Goal: Contribute content: Add original content to the website for others to see

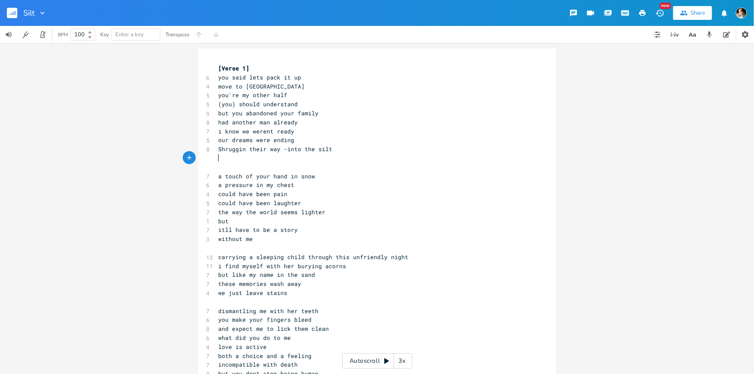
click at [262, 61] on div "xxxxxxxxxx [Verse 1] 6 you said lets pack it up 4 move to [GEOGRAPHIC_DATA] 5 y…" at bounding box center [377, 241] width 358 height 387
click at [219, 65] on span "[Verse 1]" at bounding box center [234, 68] width 31 height 8
click at [255, 162] on pre "​" at bounding box center [373, 158] width 312 height 9
click at [257, 167] on pre "​" at bounding box center [373, 167] width 312 height 9
click at [217, 65] on pre "[Verse 1]" at bounding box center [373, 68] width 312 height 9
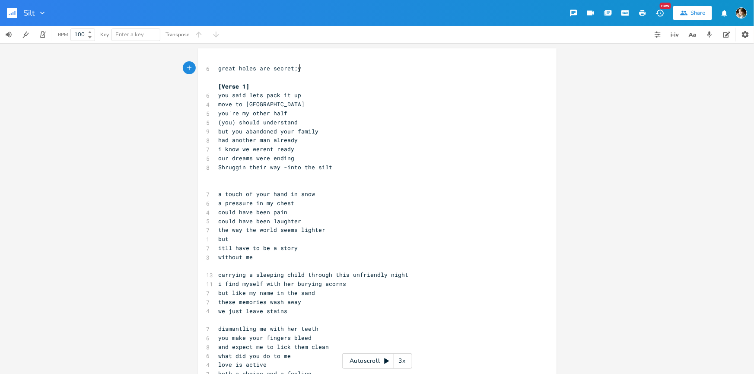
scroll to position [0, 60]
type textarea "great holes are secret;y"
type textarea "ly digged"
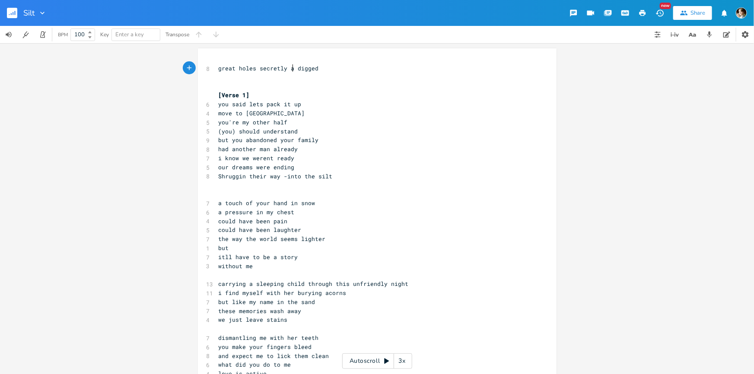
type textarea "are"
type textarea "where eatr"
type textarea "rths pores ought to suffivce"
type textarea "c"
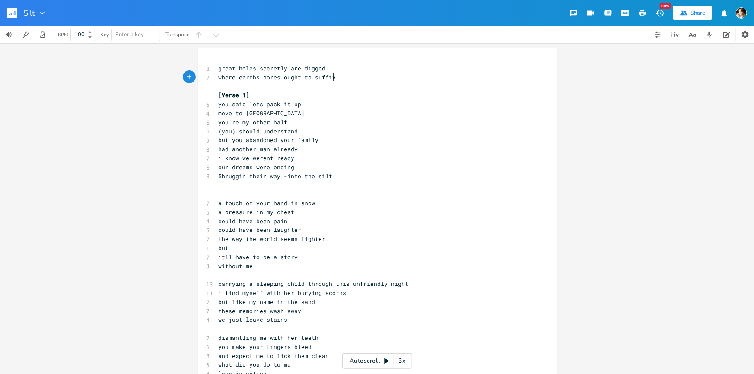
type textarea "ce"
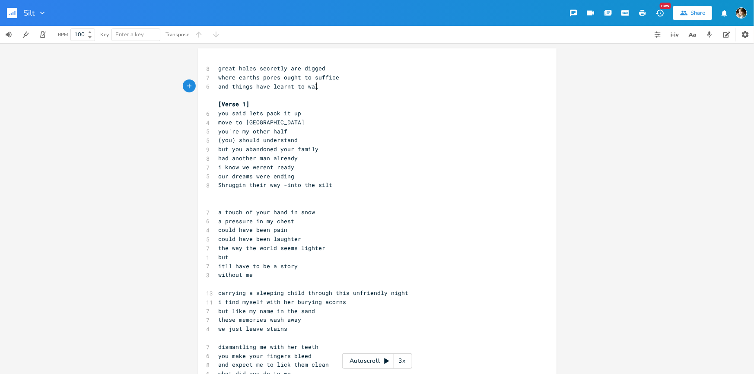
type textarea "and things have learnt to walk"
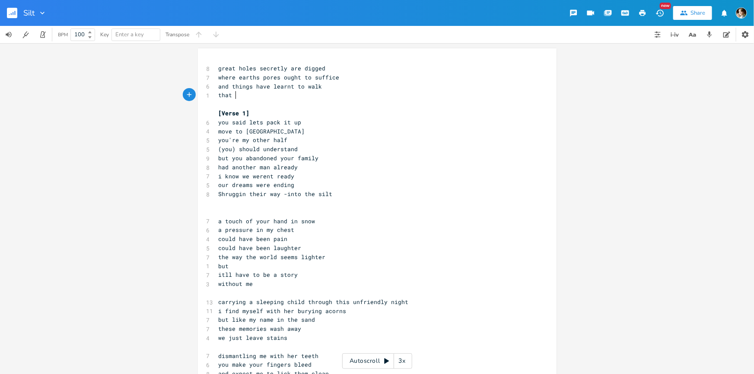
scroll to position [0, 12]
type textarea "that"
type textarea "ought to crawl"
click at [301, 151] on pre "(you) should understand" at bounding box center [373, 149] width 312 height 9
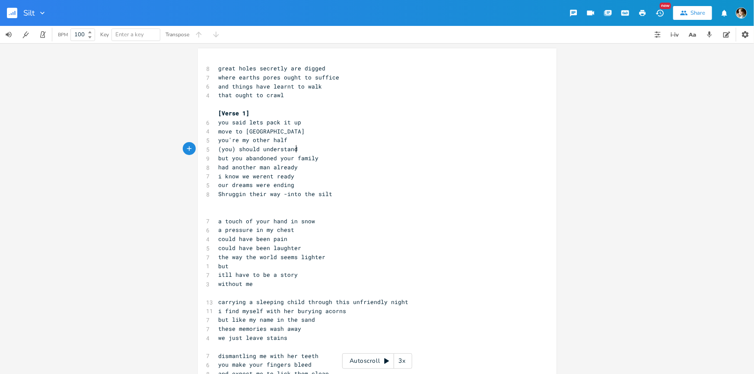
click at [331, 160] on pre "but you abandoned your family" at bounding box center [373, 158] width 312 height 9
click at [307, 166] on pre "had another man already" at bounding box center [373, 167] width 312 height 9
click at [305, 165] on pre "had another man already" at bounding box center [373, 167] width 312 height 9
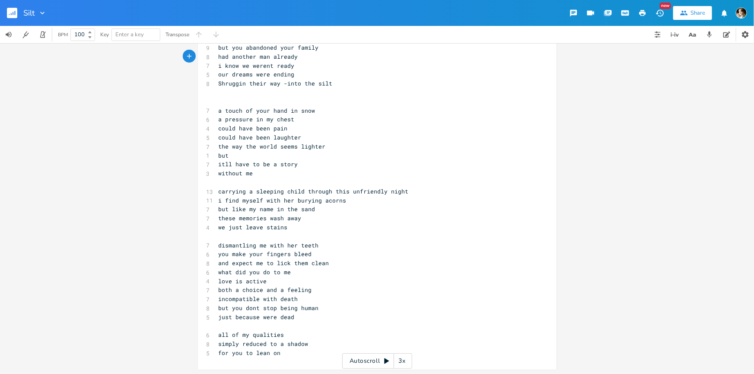
scroll to position [111, 0]
click at [341, 269] on pre "what did you do to me" at bounding box center [373, 271] width 312 height 9
click at [338, 258] on pre "and expect me to lick them clean" at bounding box center [373, 262] width 312 height 9
click at [324, 272] on pre "what did you do to me" at bounding box center [373, 271] width 312 height 9
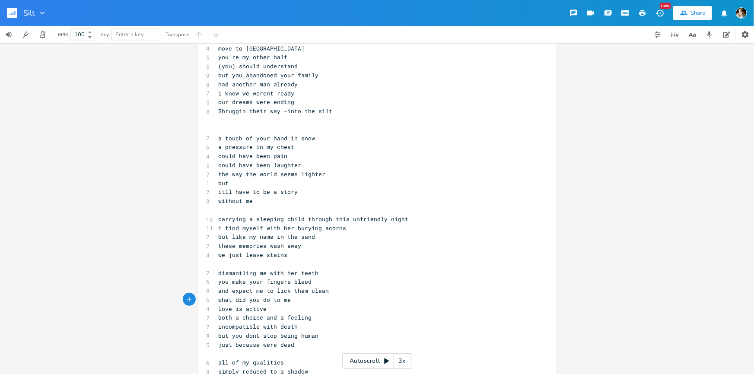
scroll to position [72, 0]
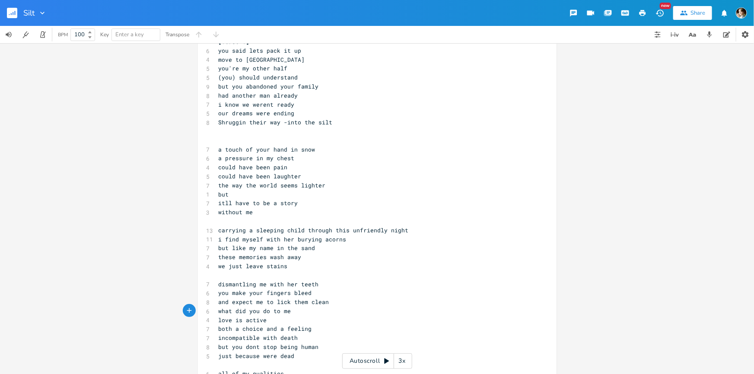
click at [217, 357] on pre "just because were dead" at bounding box center [373, 356] width 312 height 9
click at [298, 336] on pre "incompatible with death" at bounding box center [373, 337] width 312 height 9
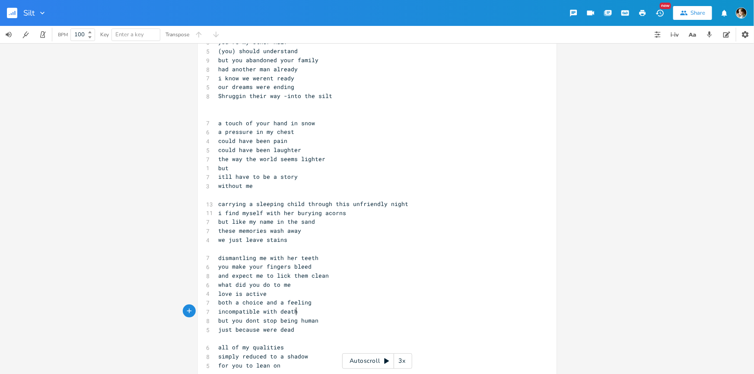
scroll to position [111, 0]
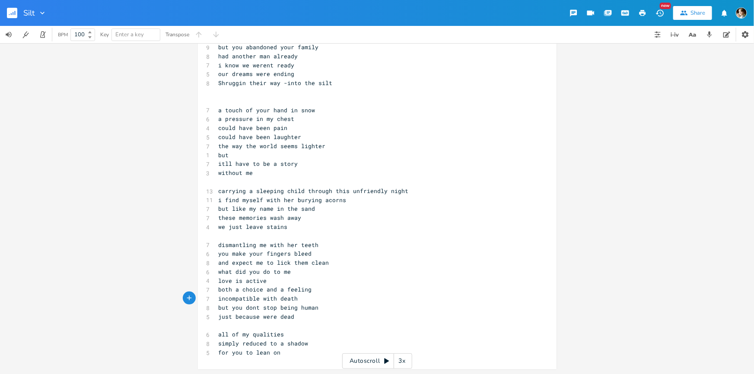
click at [294, 121] on pre "a pressure in my chest" at bounding box center [373, 118] width 312 height 9
click at [295, 128] on pre "could have been pain" at bounding box center [373, 128] width 312 height 9
click at [307, 134] on pre "could have been laughter" at bounding box center [373, 137] width 312 height 9
click at [295, 121] on pre "a pressure in my chest" at bounding box center [373, 118] width 312 height 9
click at [293, 129] on pre "could have been pain" at bounding box center [373, 128] width 312 height 9
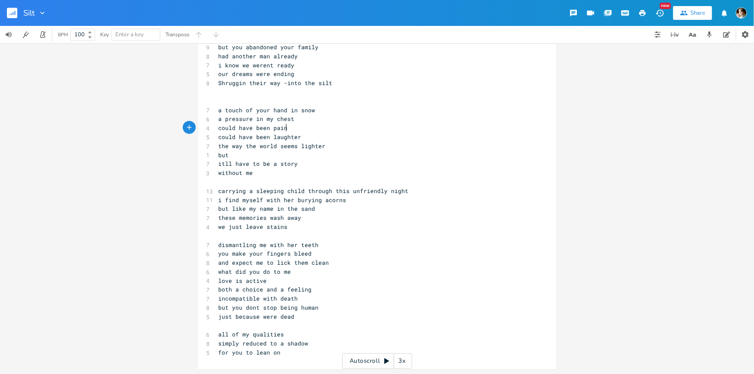
click at [304, 136] on pre "could have been laughter" at bounding box center [373, 137] width 312 height 9
click at [351, 144] on pre "the way the world seems lighter" at bounding box center [373, 146] width 312 height 9
click at [279, 156] on pre "but" at bounding box center [373, 155] width 312 height 9
click at [304, 164] on pre "itll have to be a story" at bounding box center [373, 163] width 312 height 9
click at [288, 171] on pre "without me" at bounding box center [373, 172] width 312 height 9
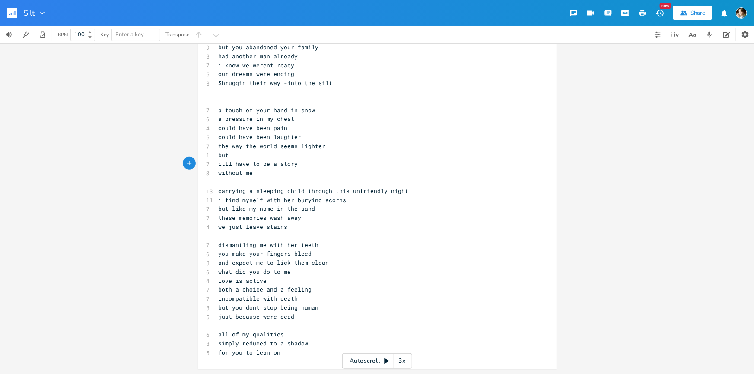
click at [299, 161] on pre "itll have to be a story" at bounding box center [373, 163] width 312 height 9
click at [285, 153] on pre "but" at bounding box center [373, 155] width 312 height 9
click at [273, 177] on pre "​" at bounding box center [373, 181] width 312 height 9
click at [275, 170] on pre "without me" at bounding box center [373, 172] width 312 height 9
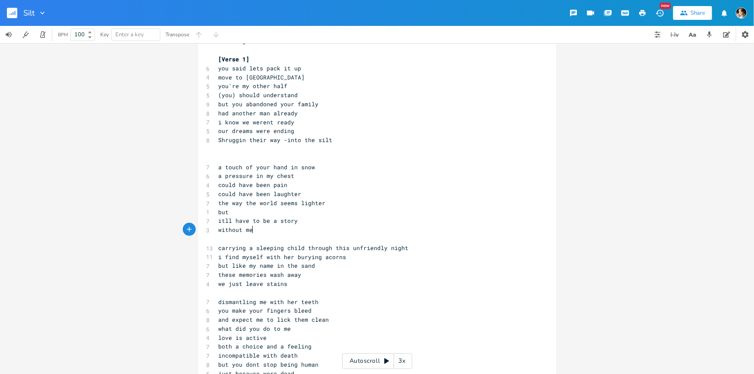
scroll to position [32, 0]
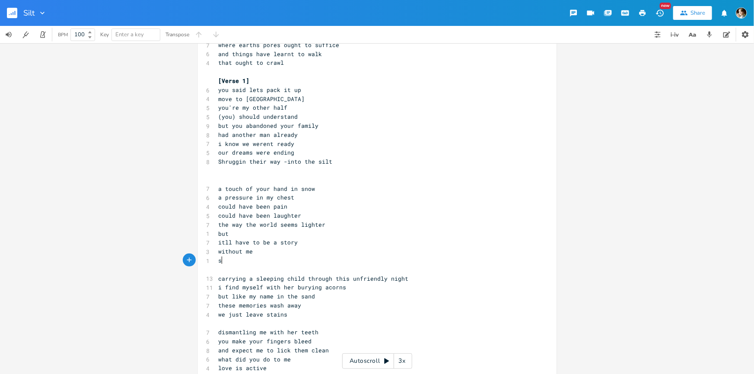
type textarea "sut"
type textarea "tuck in a dream about a"
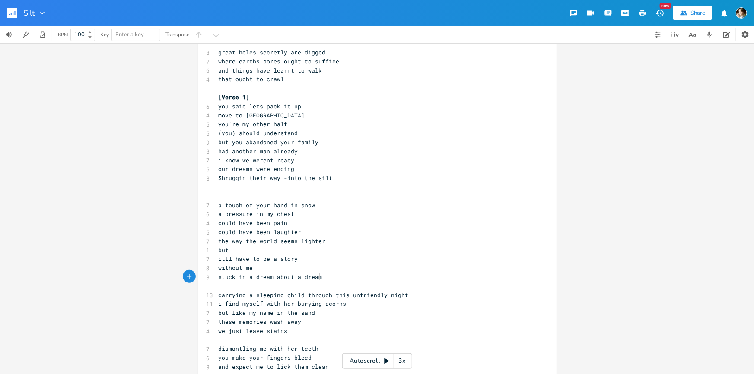
scroll to position [0, 0]
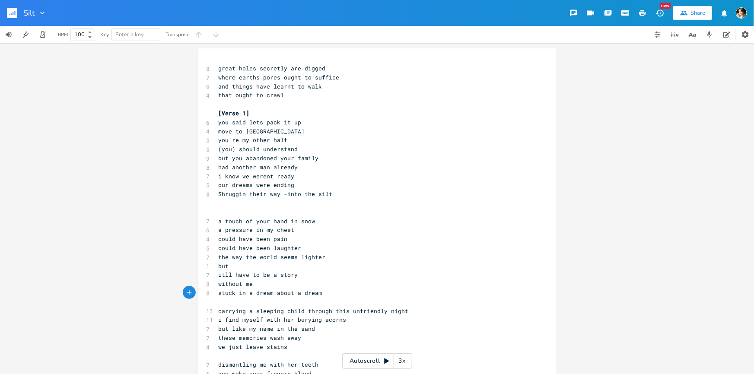
type textarea "a dream"
